Goal: Information Seeking & Learning: Understand process/instructions

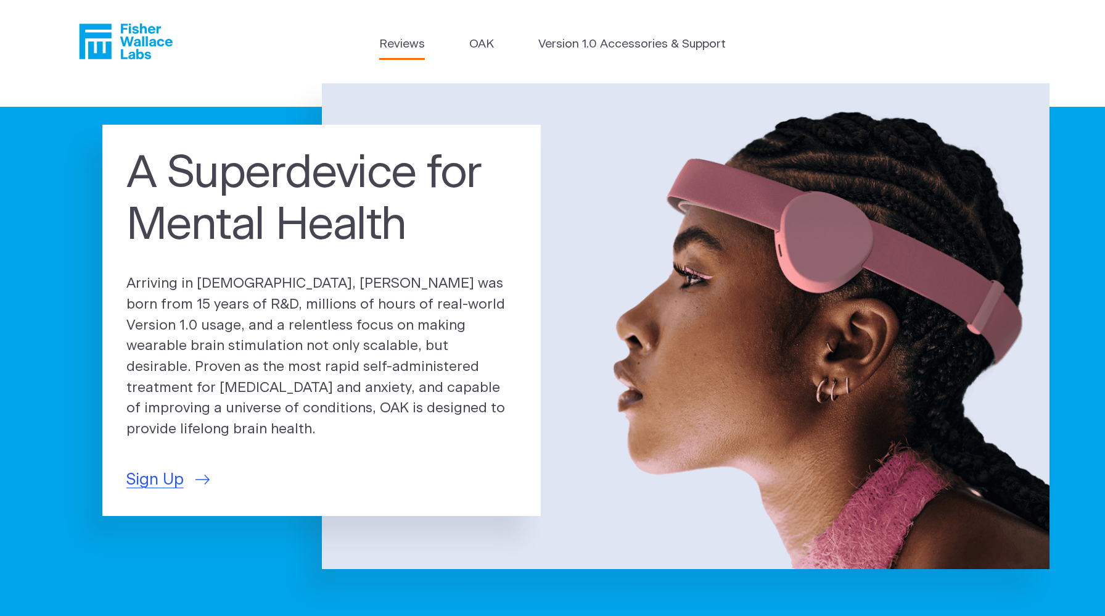
click at [403, 42] on link "Reviews" at bounding box center [402, 45] width 46 height 18
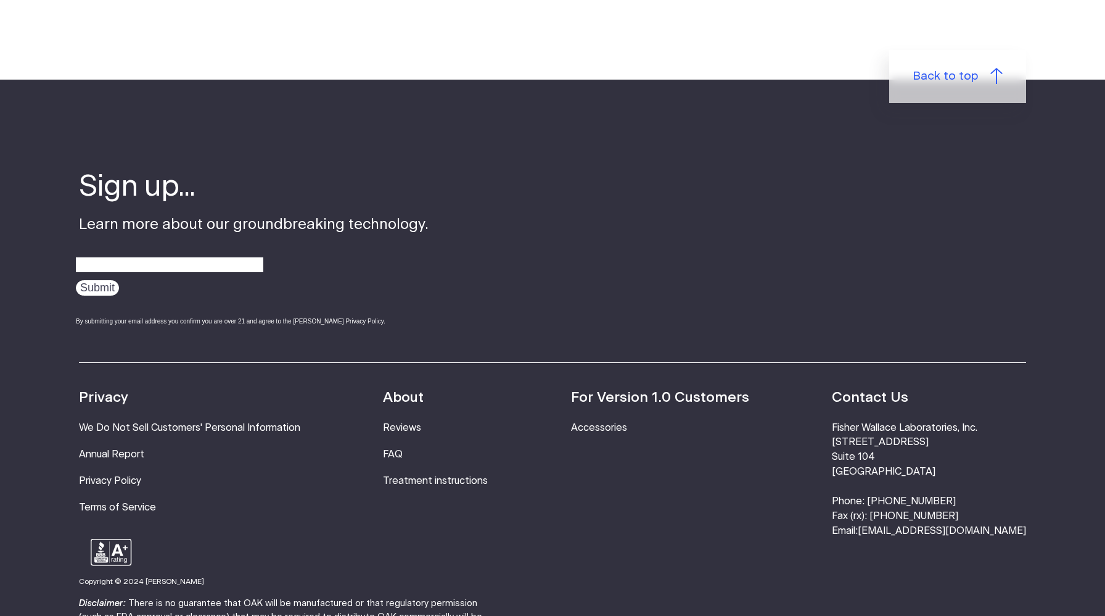
scroll to position [1513, 0]
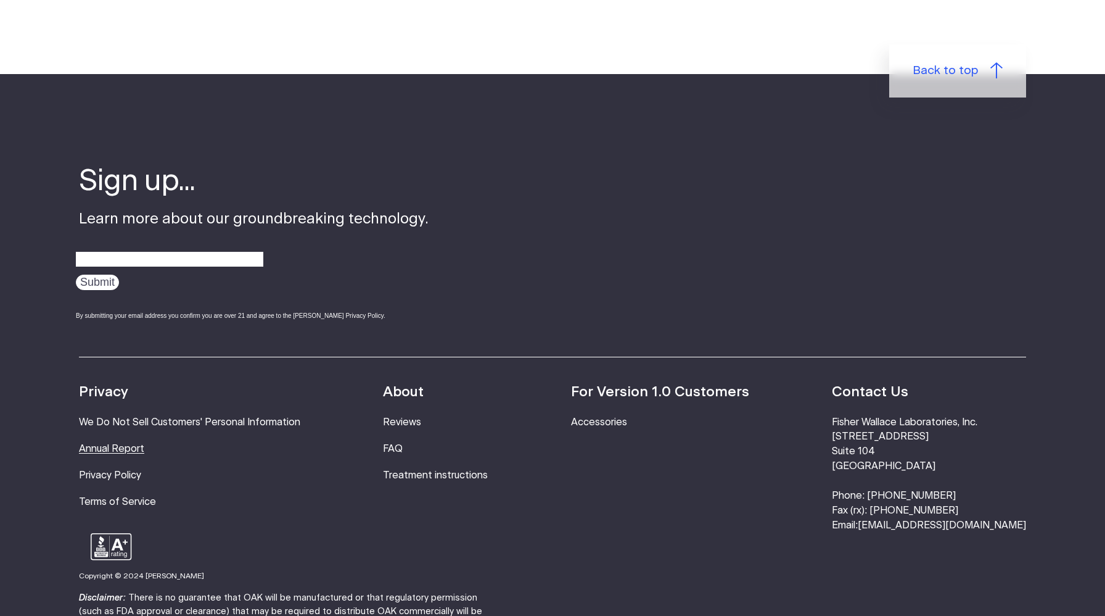
click at [127, 443] on link "Annual Report" at bounding box center [111, 448] width 65 height 10
click at [412, 470] on link "Treatment instructions" at bounding box center [435, 475] width 105 height 10
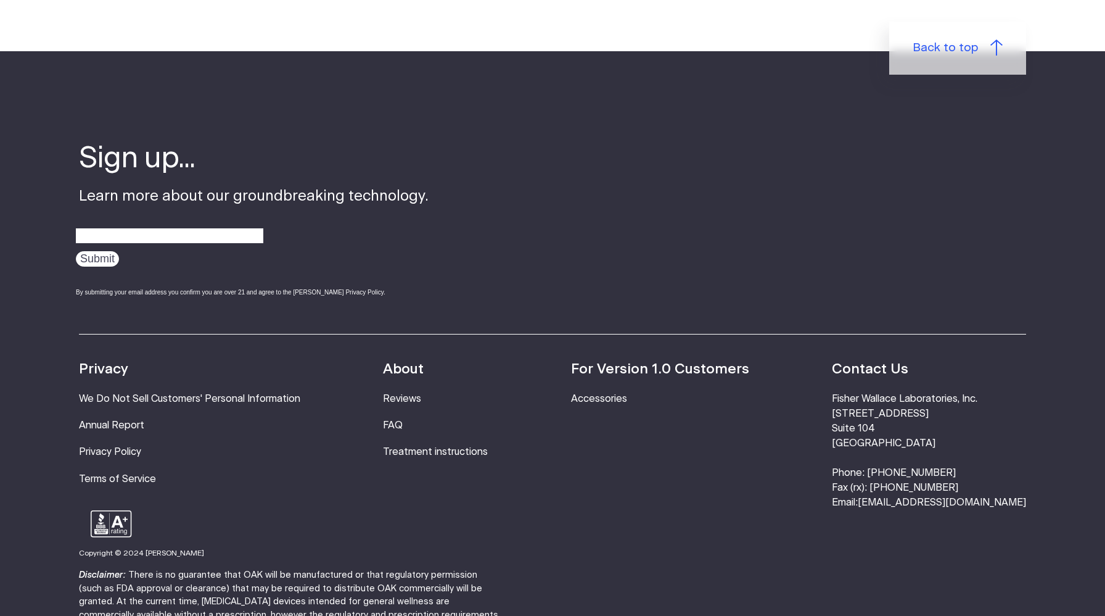
scroll to position [3898, 0]
